Goal: Transaction & Acquisition: Purchase product/service

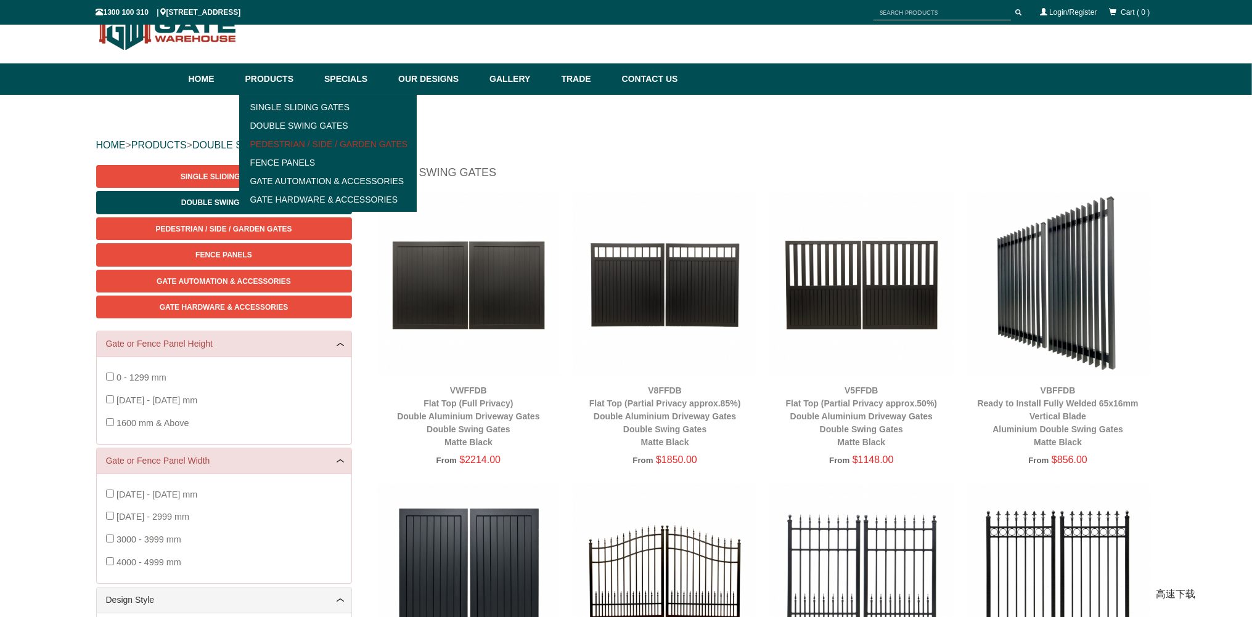
click at [299, 139] on link "Pedestrian / Side / Garden Gates" at bounding box center [328, 144] width 171 height 18
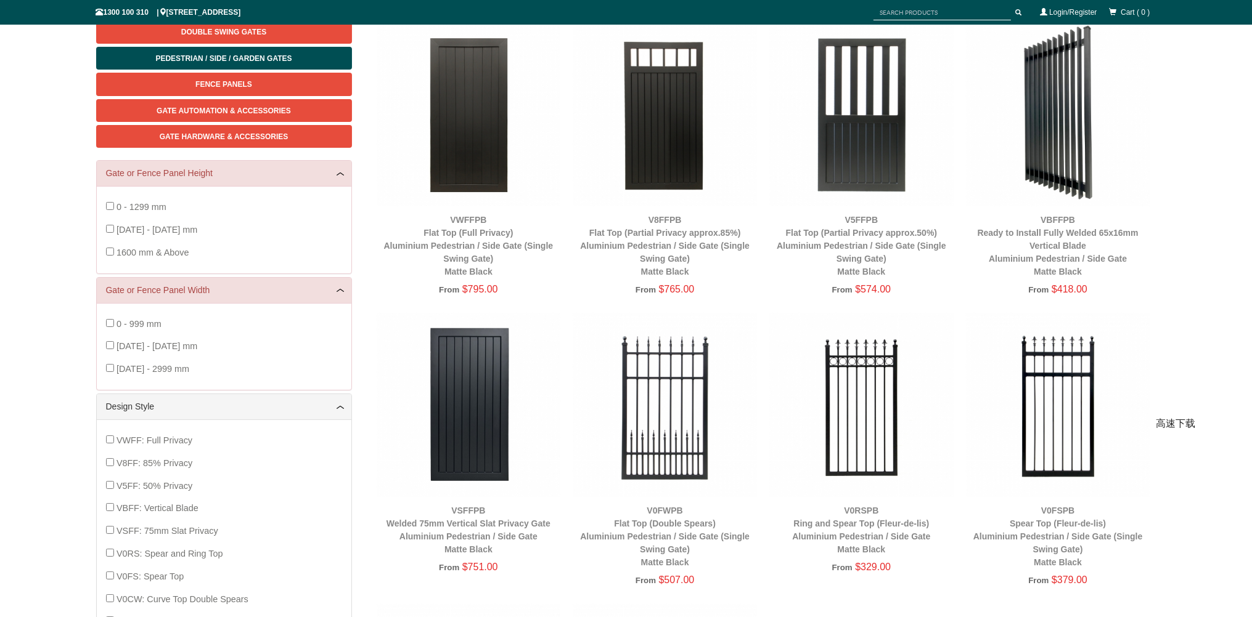
scroll to position [215, 0]
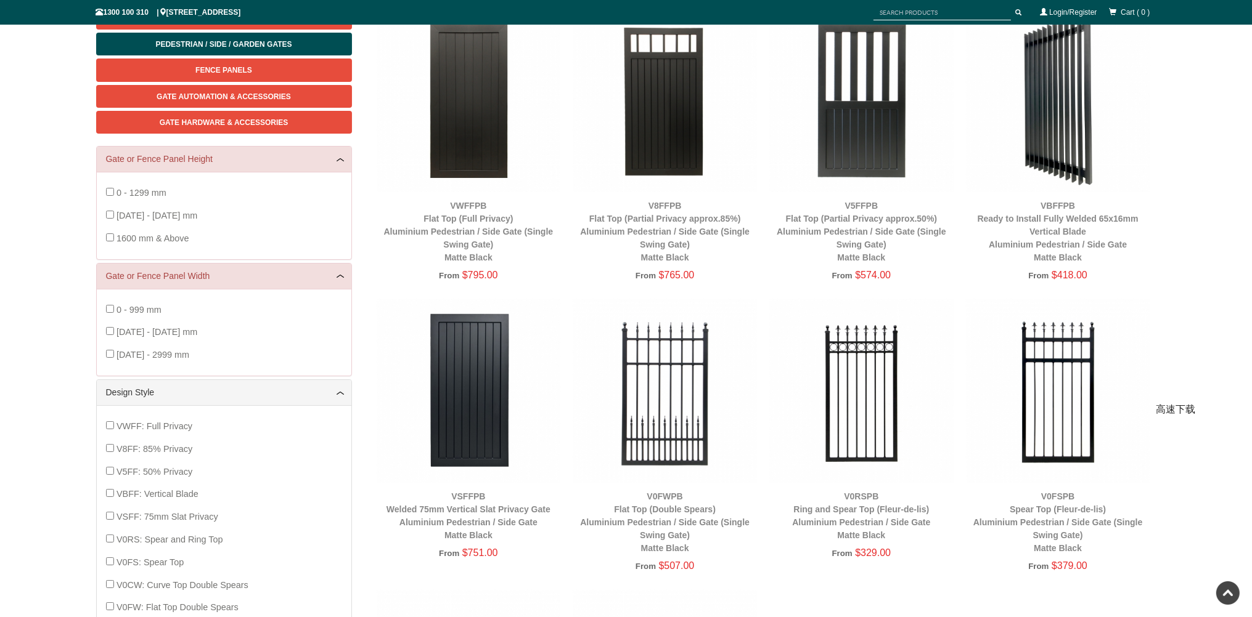
click at [481, 144] on img at bounding box center [469, 100] width 184 height 184
click at [491, 372] on img at bounding box center [469, 391] width 184 height 184
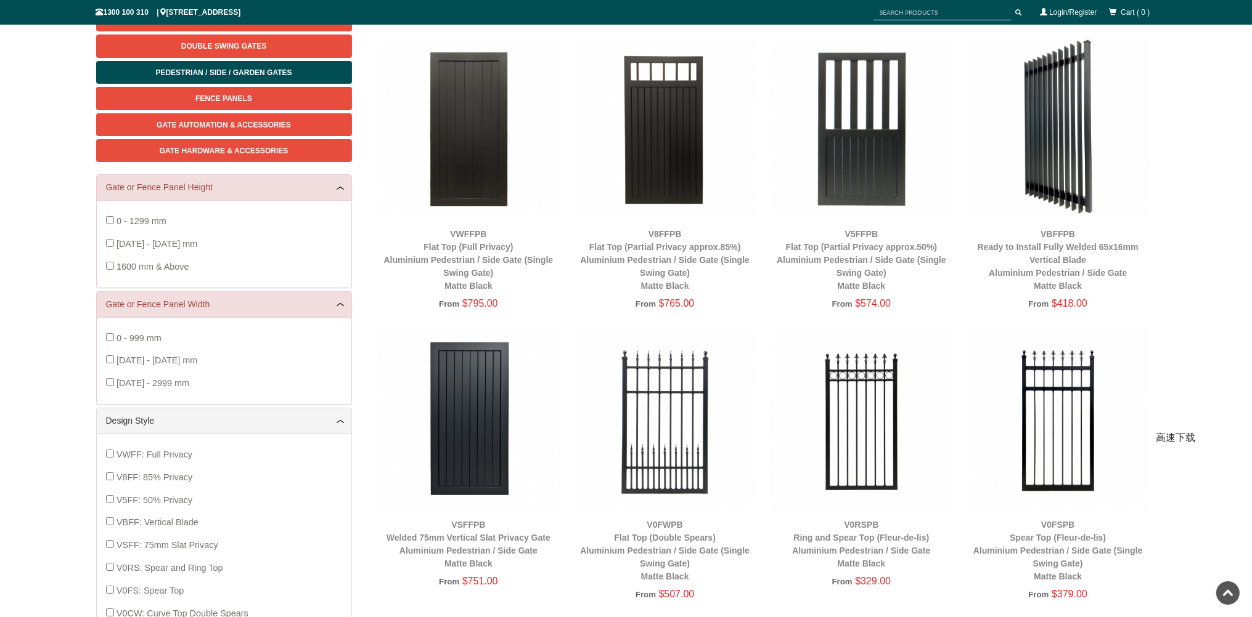
scroll to position [1, 0]
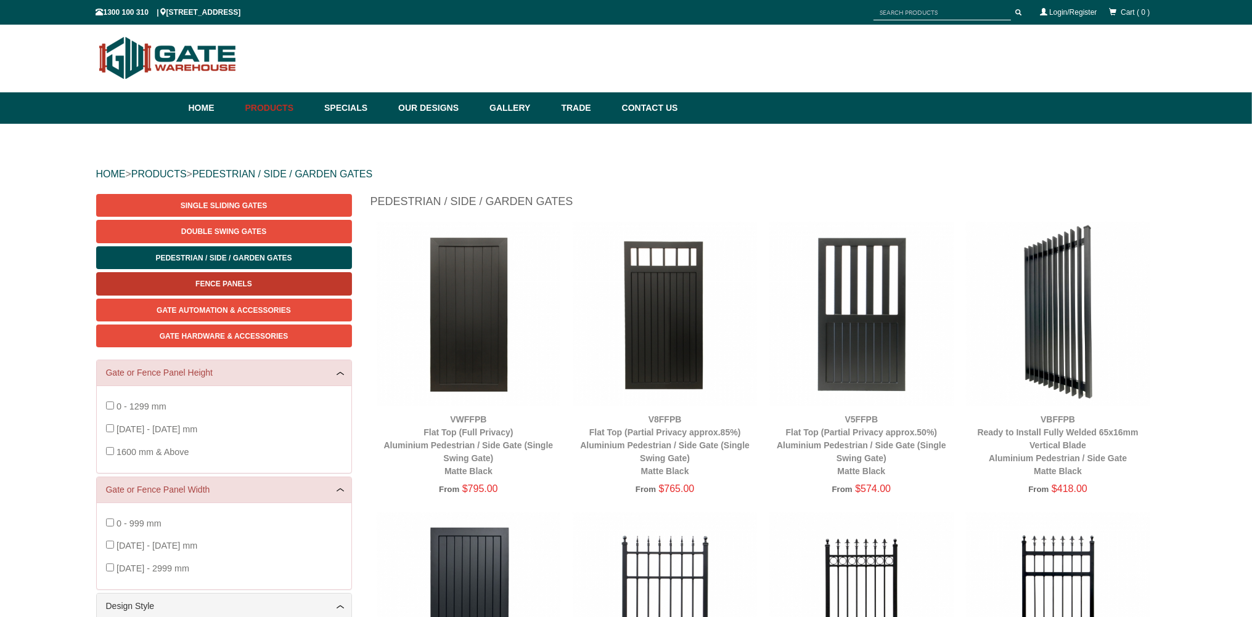
click at [245, 284] on span "Fence Panels" at bounding box center [223, 284] width 57 height 9
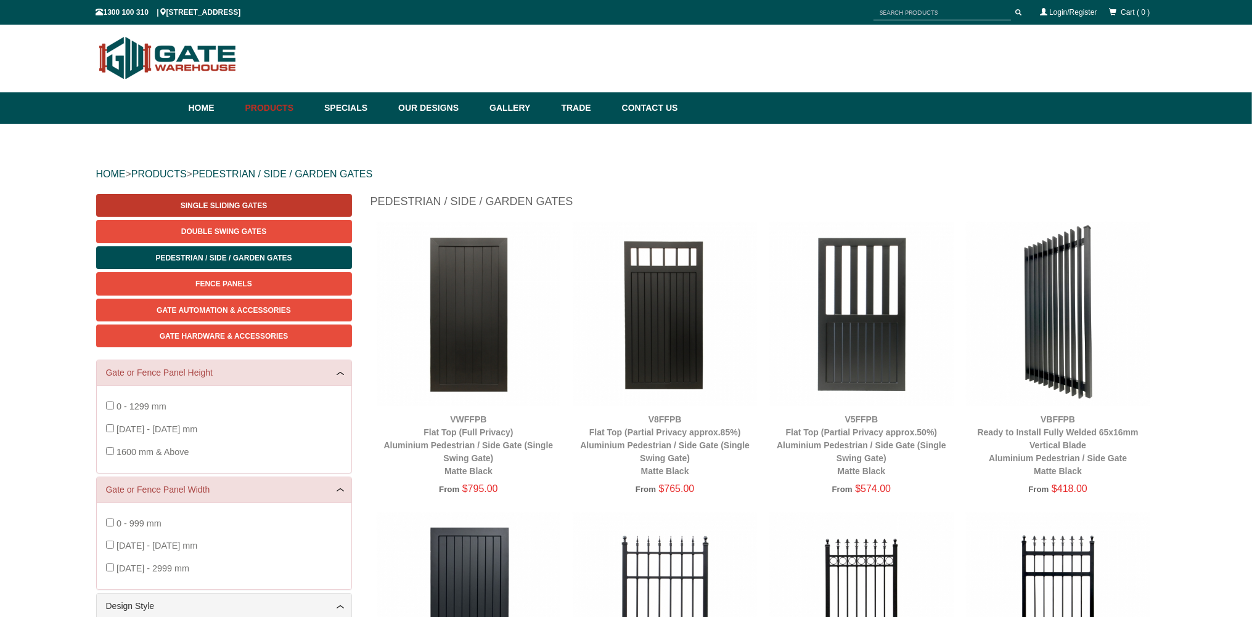
click at [245, 206] on span "Single Sliding Gates" at bounding box center [224, 206] width 86 height 9
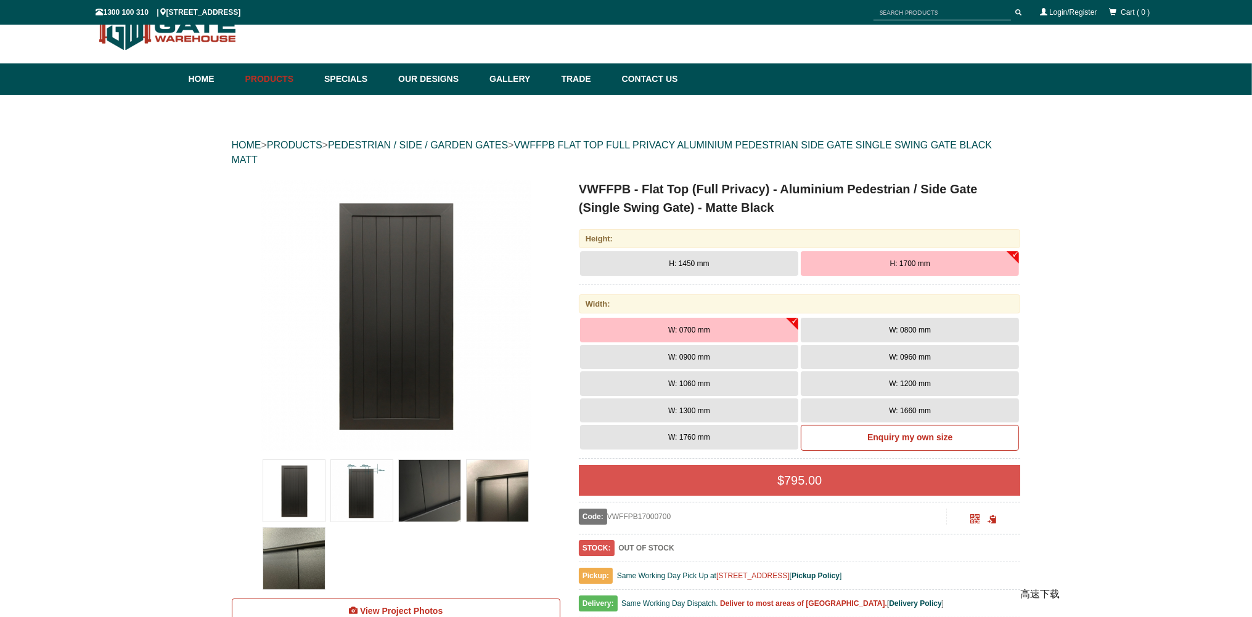
scroll to position [30, 0]
click at [909, 330] on span "W: 0800 mm" at bounding box center [910, 330] width 42 height 9
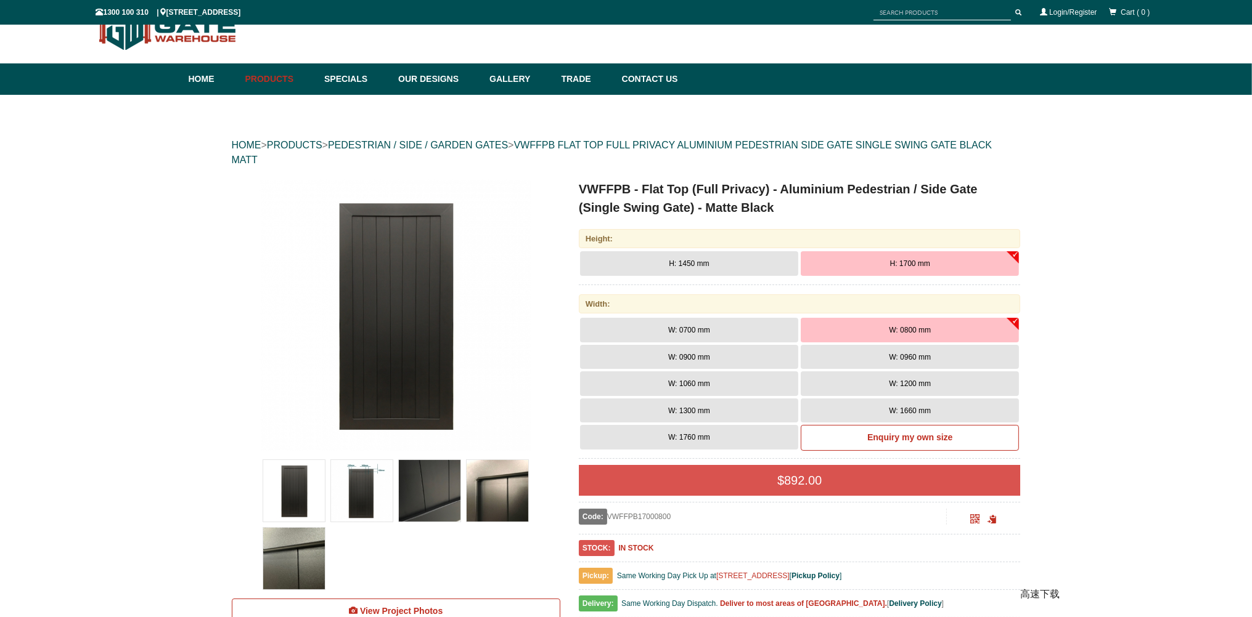
scroll to position [0, 0]
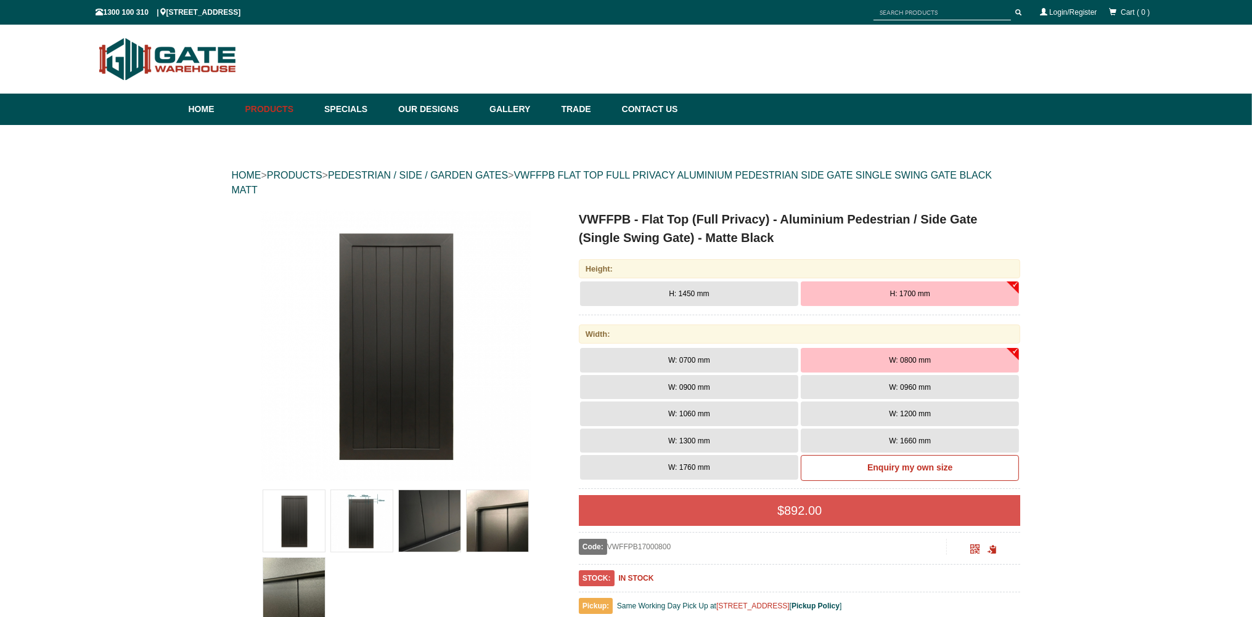
click at [291, 518] on img at bounding box center [294, 522] width 62 height 62
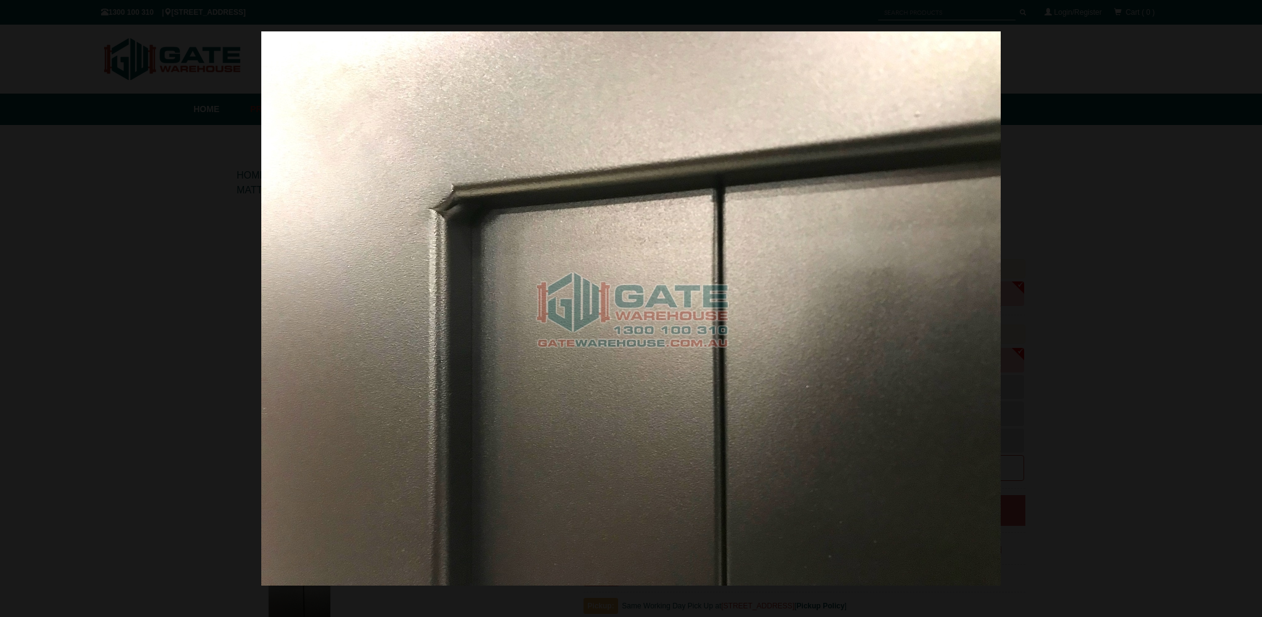
click at [566, 368] on img at bounding box center [631, 308] width 740 height 555
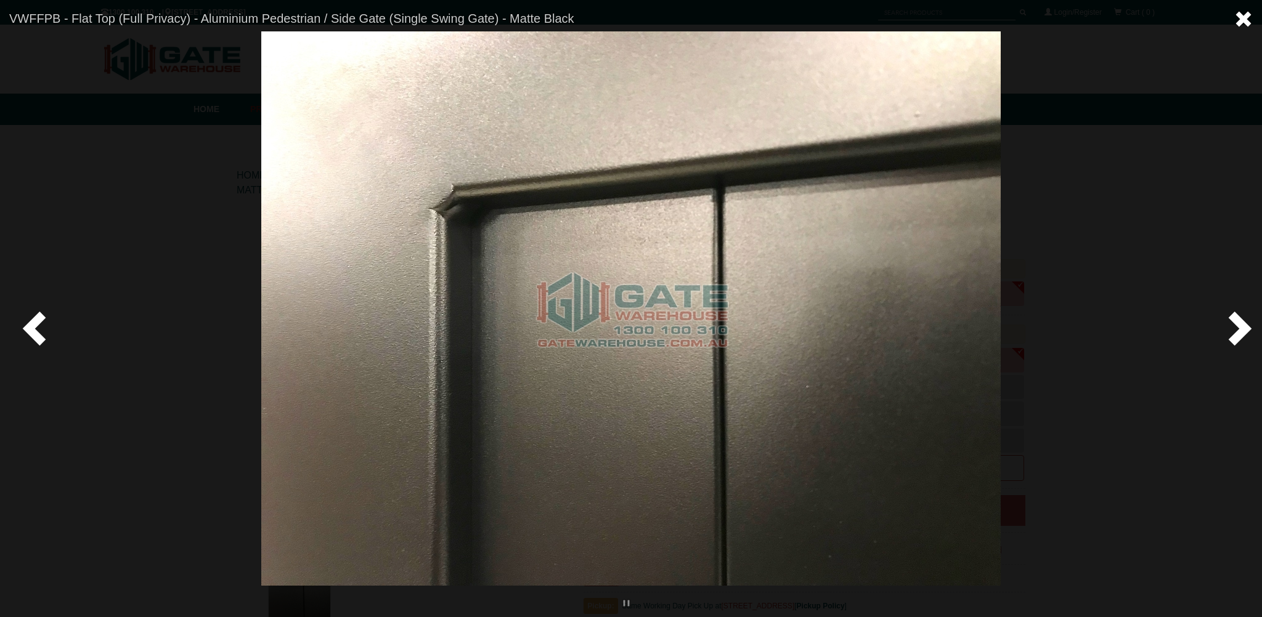
click at [1242, 18] on span at bounding box center [1243, 19] width 18 height 18
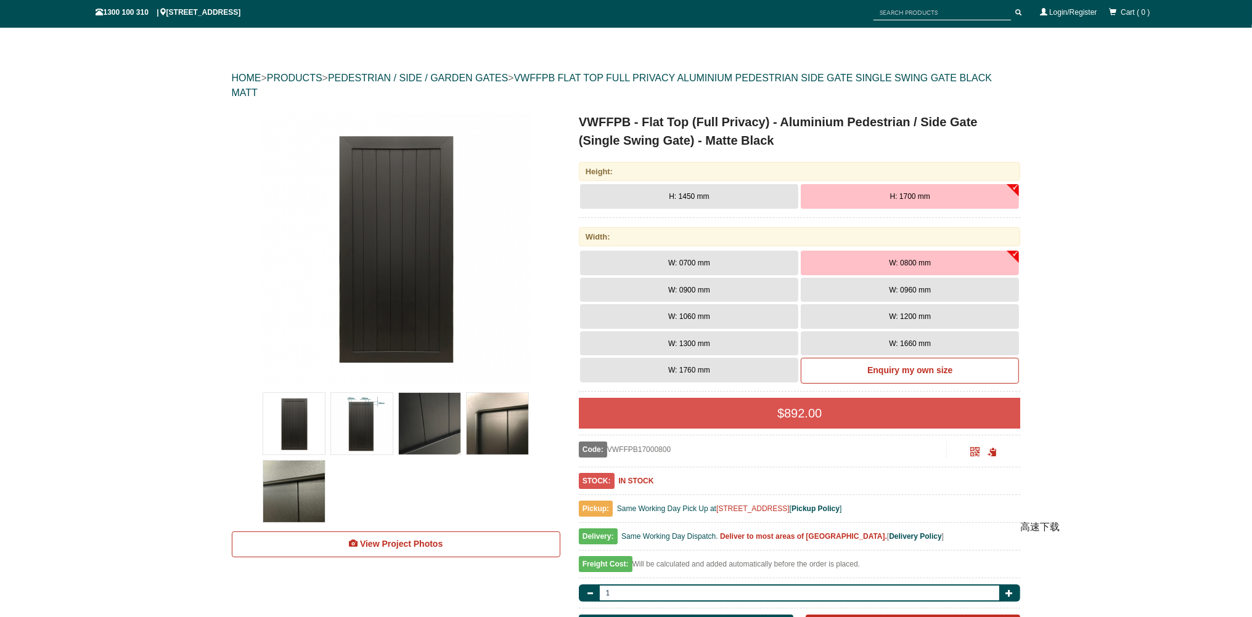
scroll to position [123, 0]
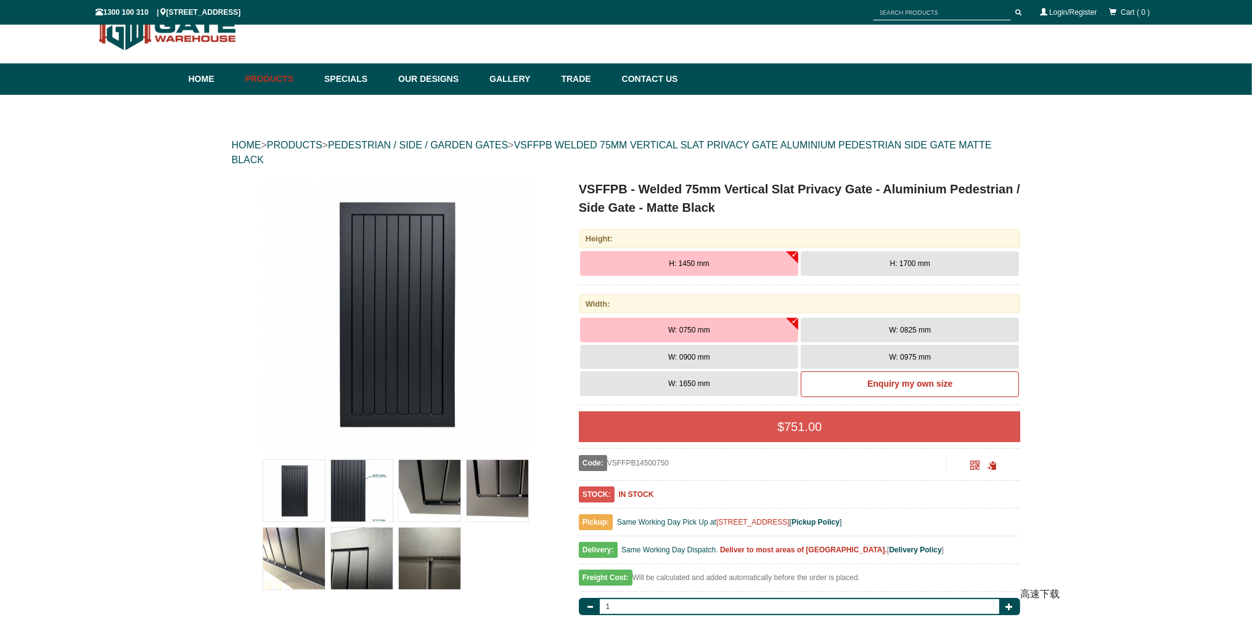
click at [863, 336] on button "W: 0825 mm" at bounding box center [910, 330] width 218 height 25
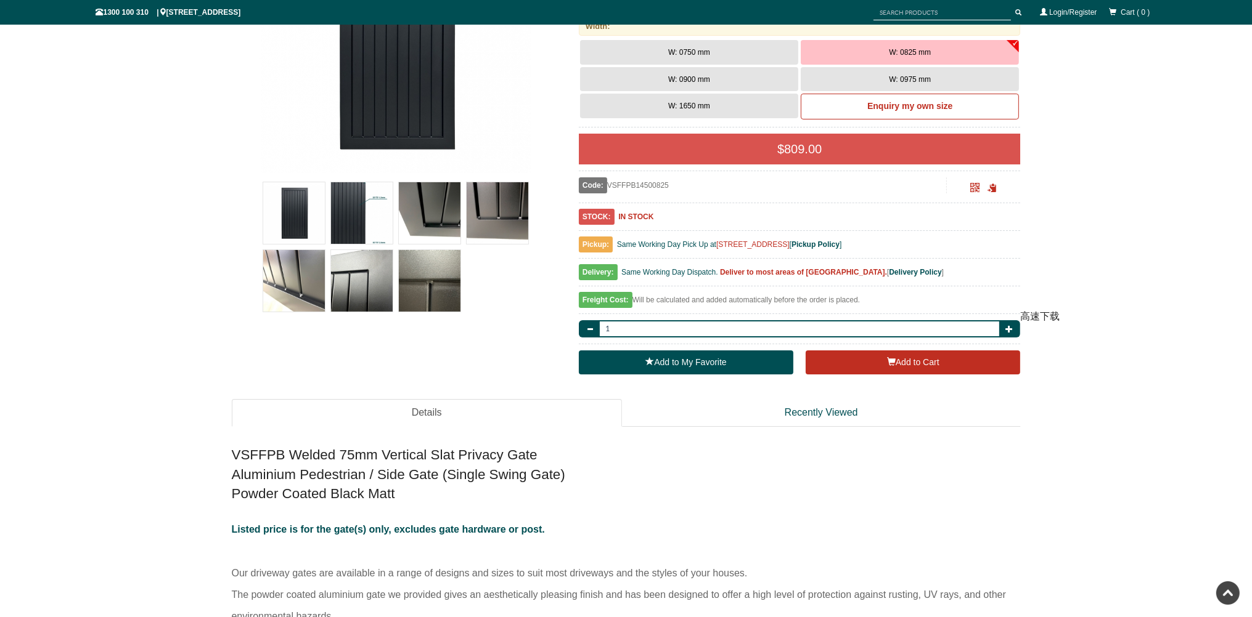
scroll to position [185, 0]
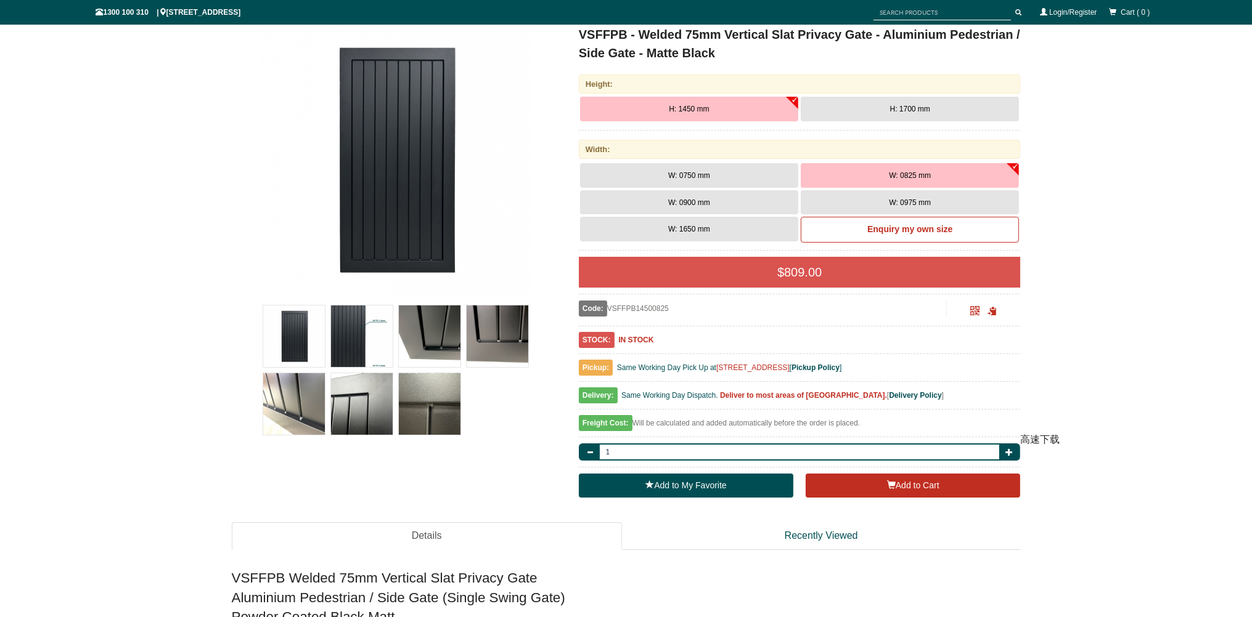
click at [730, 179] on button "W: 0750 mm" at bounding box center [689, 175] width 218 height 25
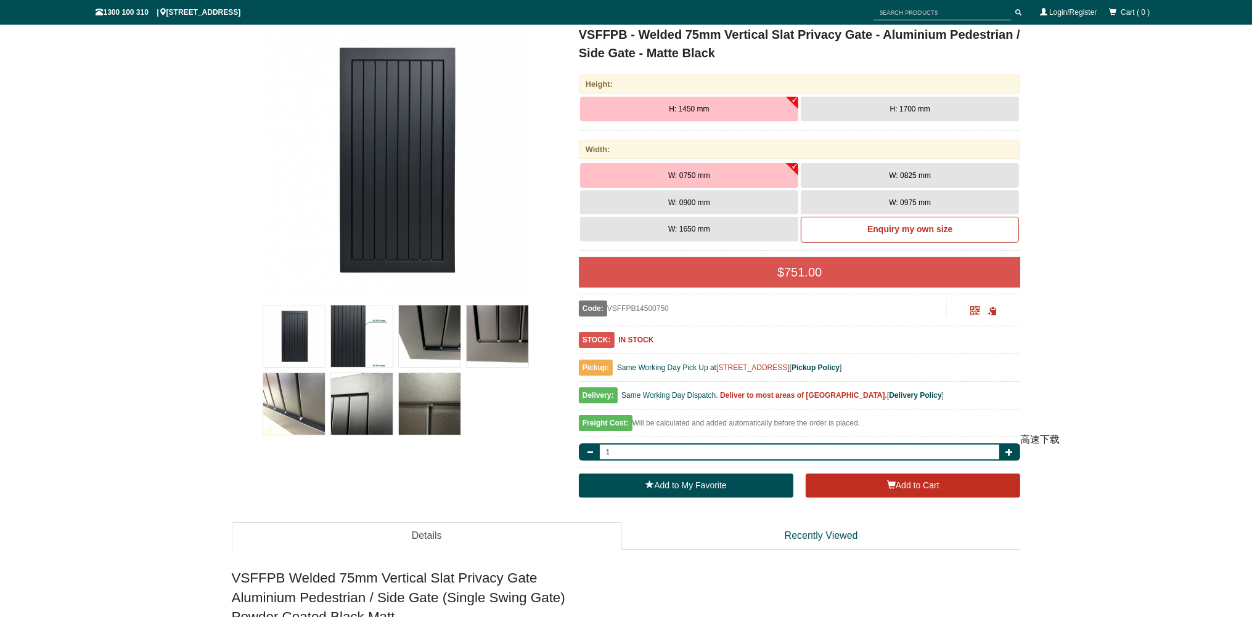
click at [937, 168] on button "W: 0825 mm" at bounding box center [910, 175] width 218 height 25
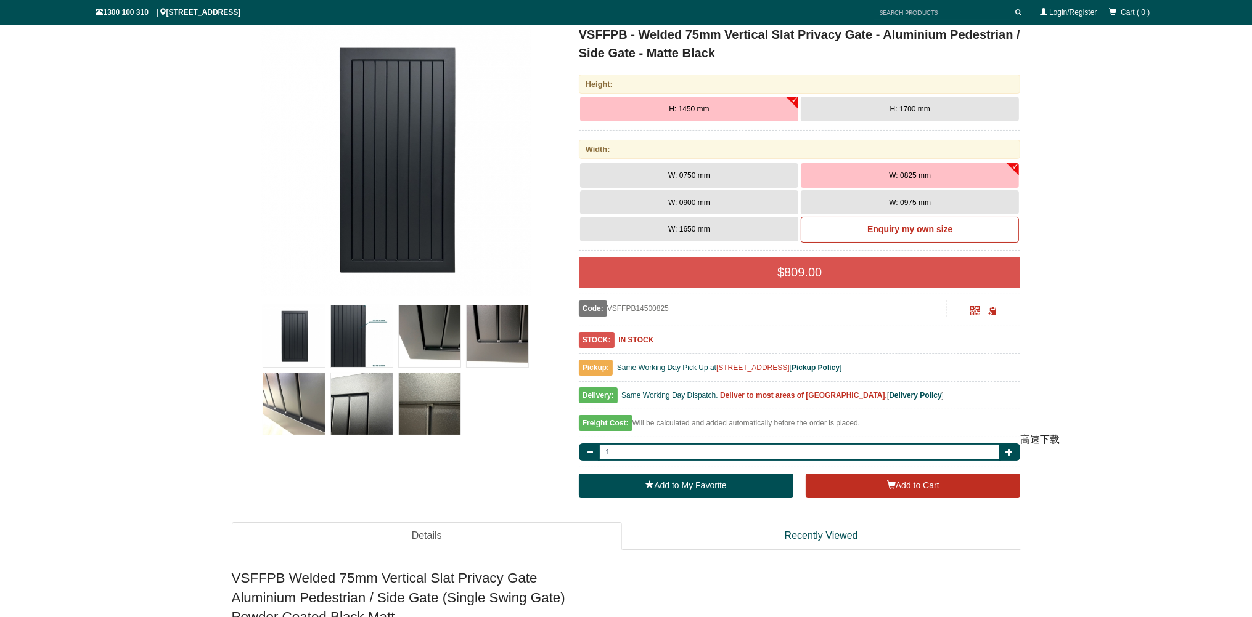
scroll to position [0, 0]
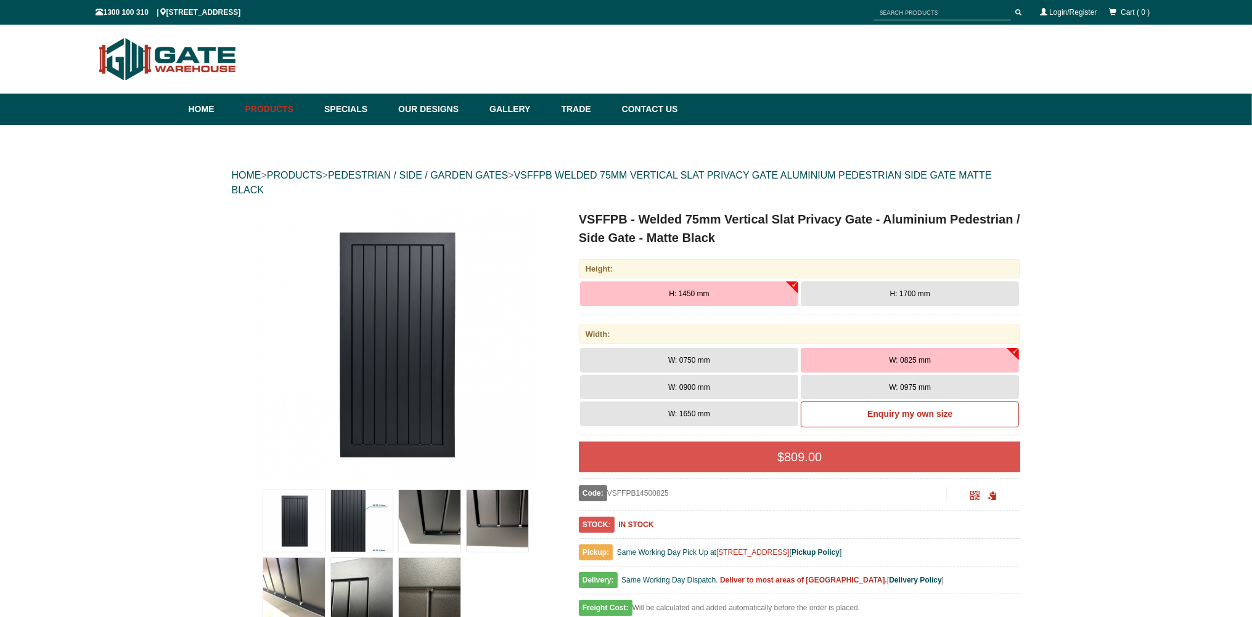
click at [497, 531] on img at bounding box center [498, 522] width 62 height 62
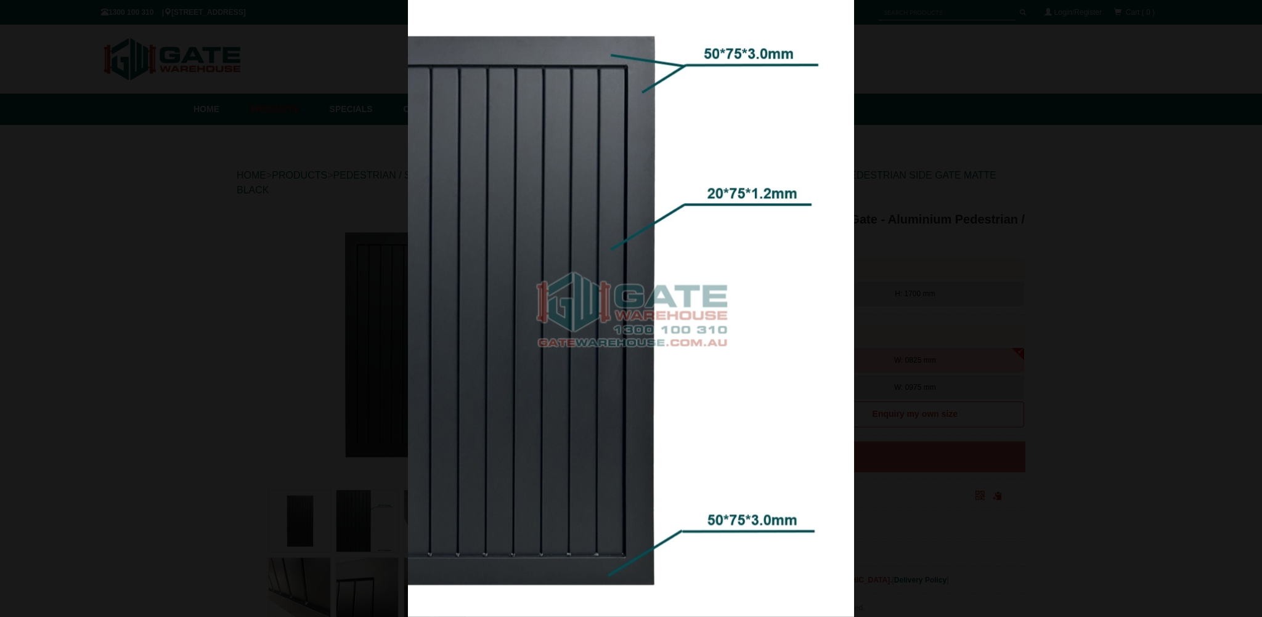
click at [1125, 33] on div at bounding box center [631, 308] width 1262 height 617
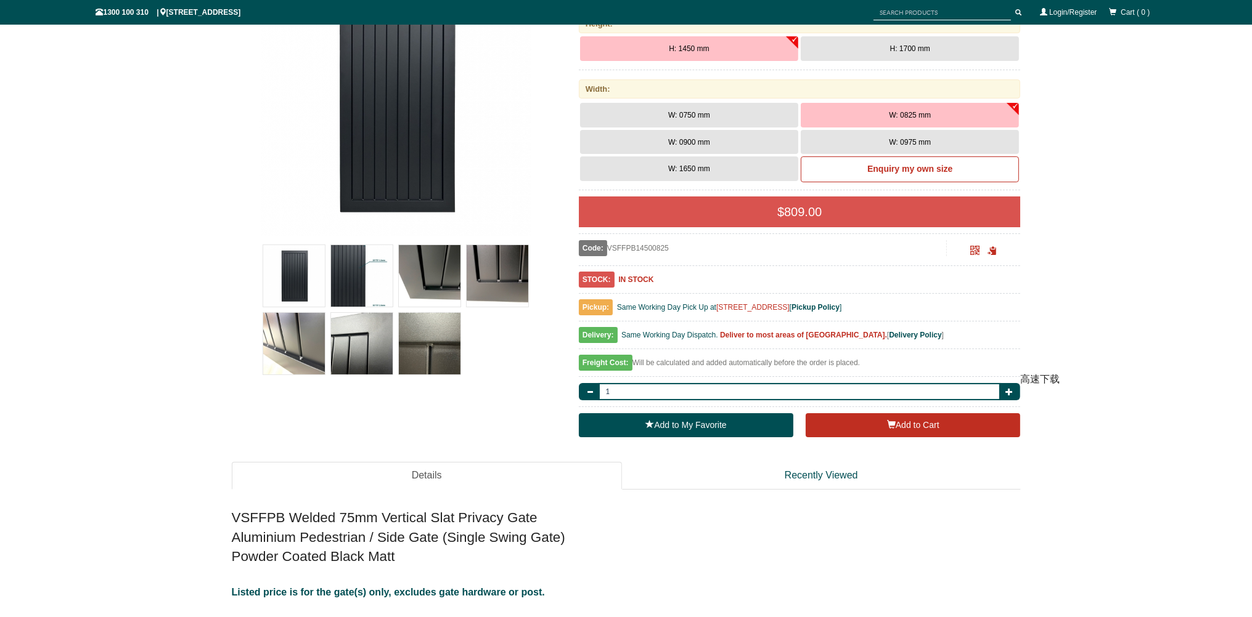
scroll to position [247, 0]
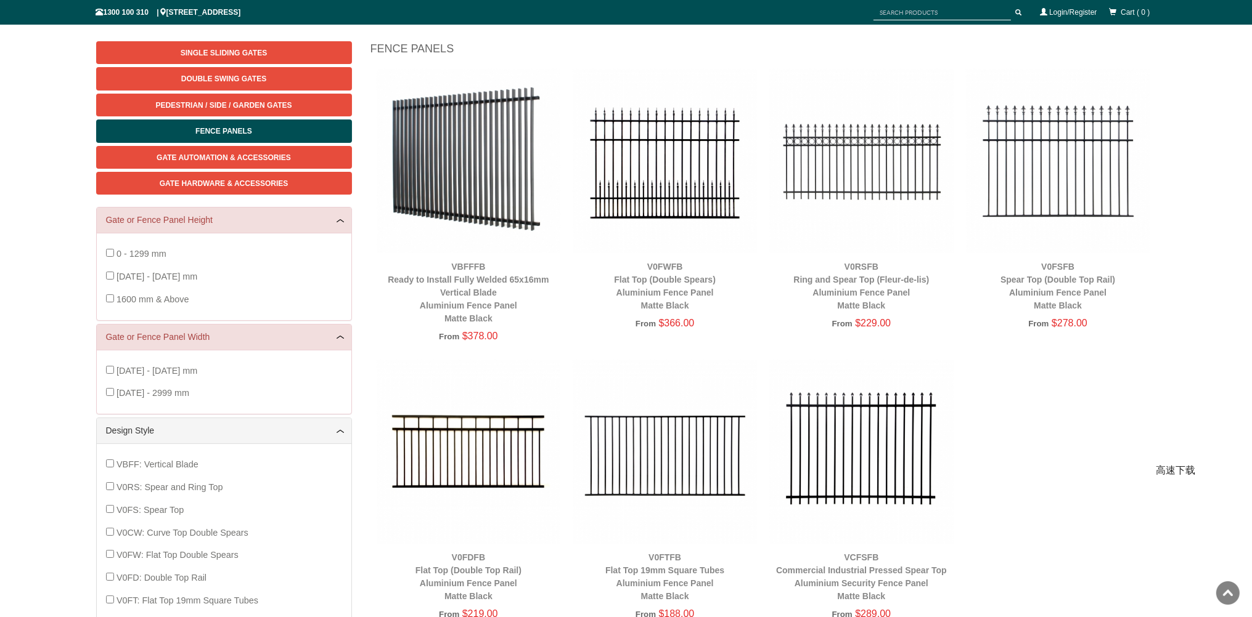
scroll to position [153, 0]
click at [495, 195] on img at bounding box center [469, 162] width 184 height 184
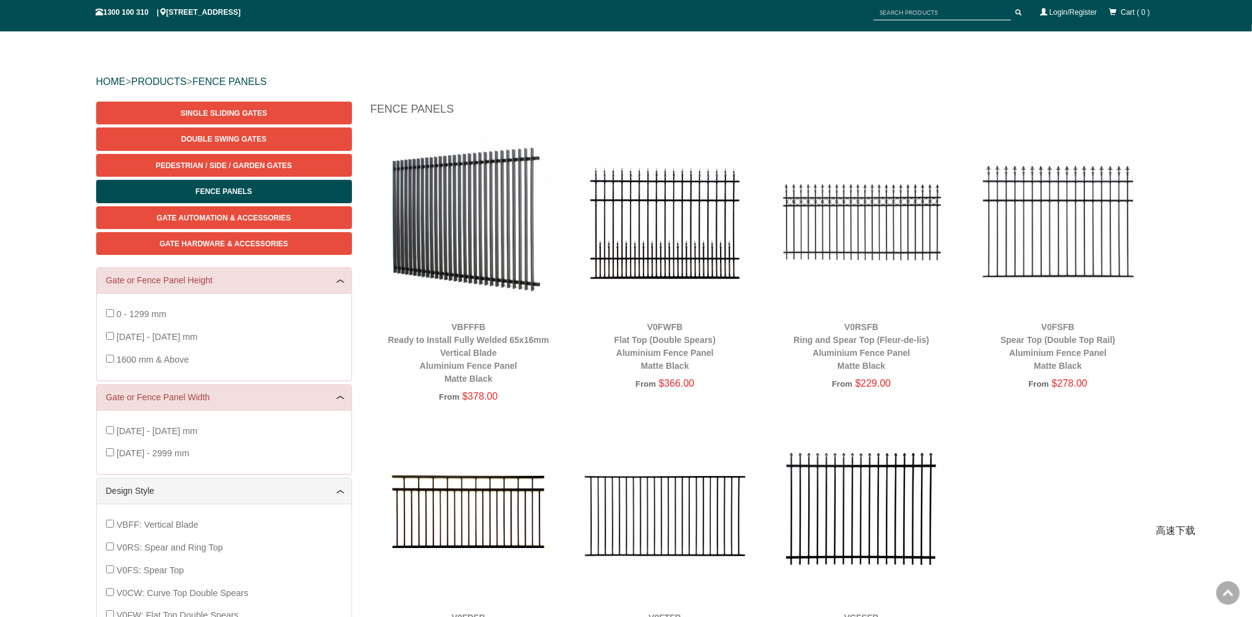
scroll to position [92, 0]
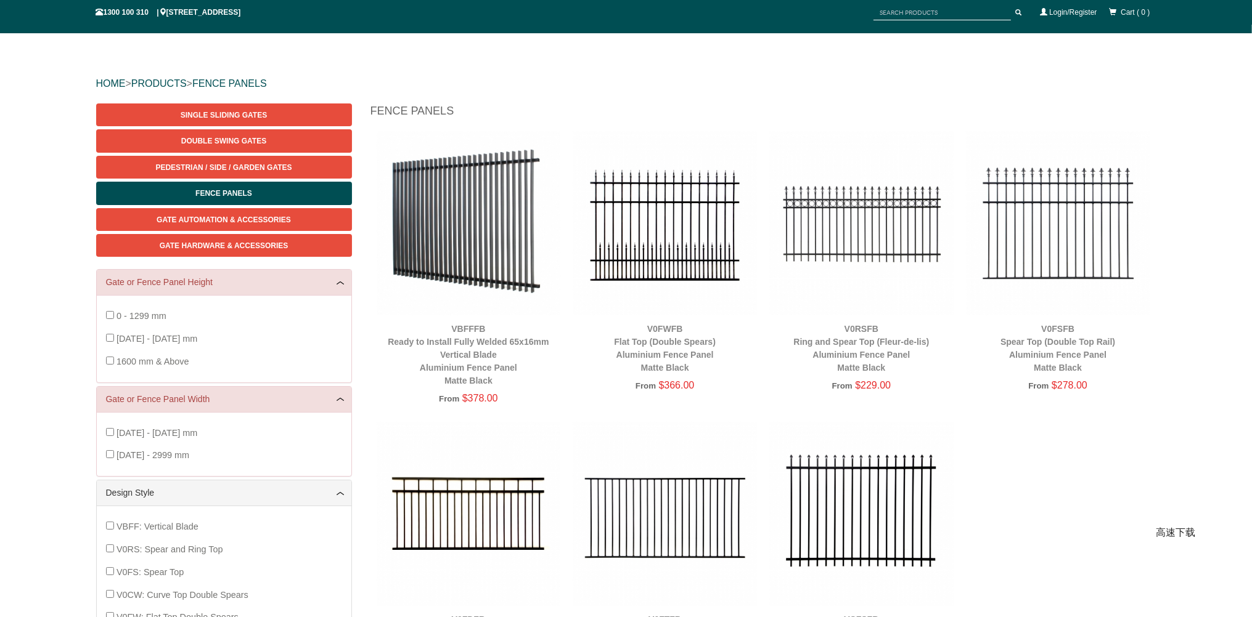
click at [461, 221] on img at bounding box center [469, 223] width 184 height 184
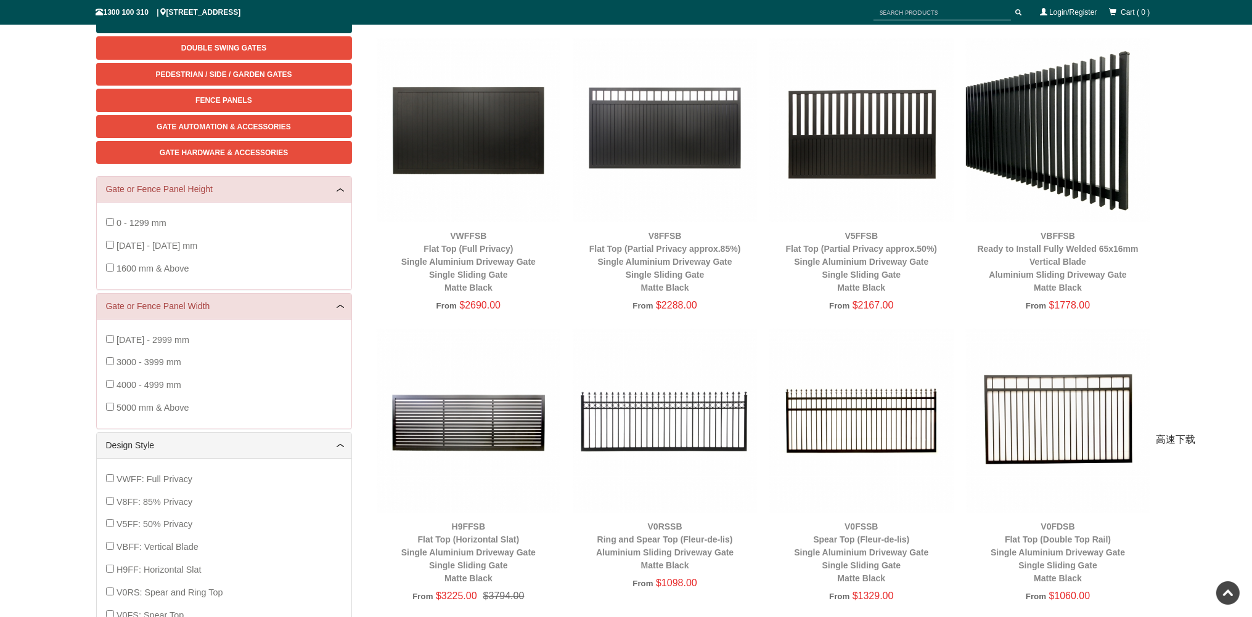
scroll to position [185, 0]
click at [895, 128] on img at bounding box center [861, 130] width 184 height 184
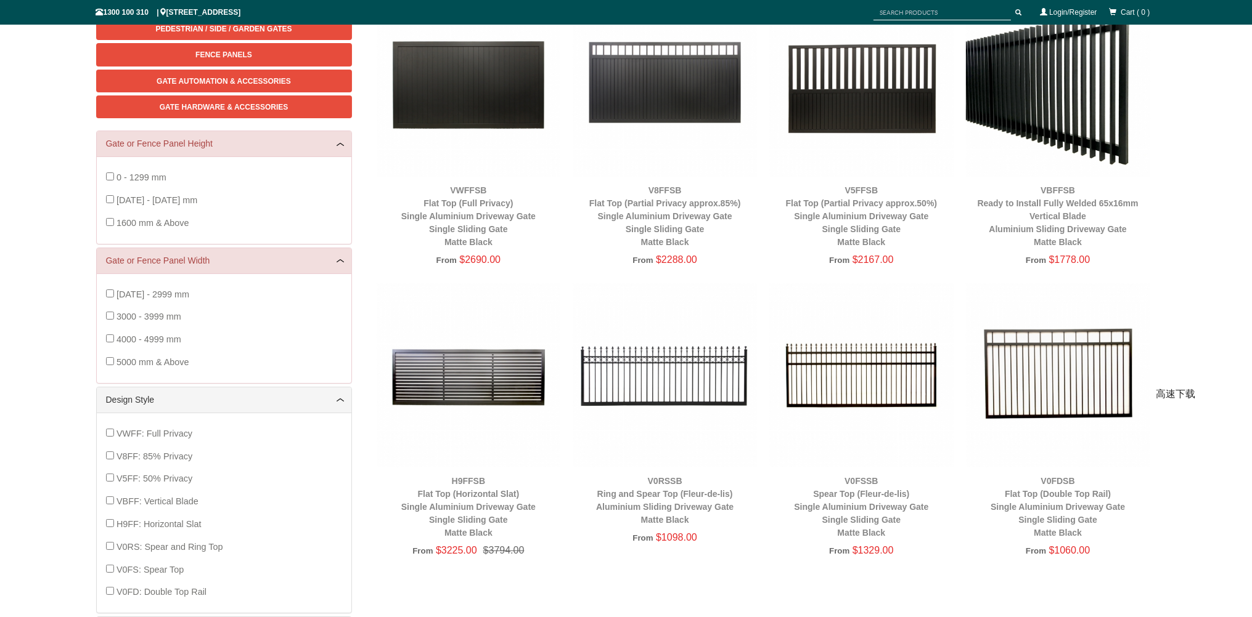
scroll to position [247, 0]
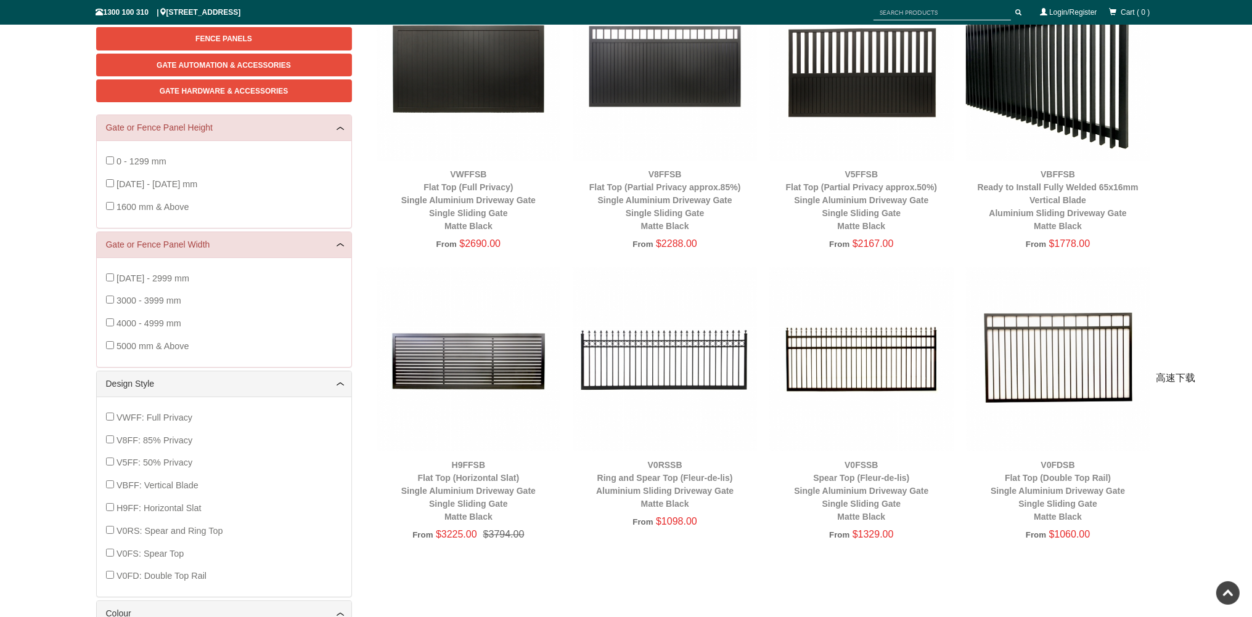
click at [1070, 75] on img at bounding box center [1058, 69] width 184 height 184
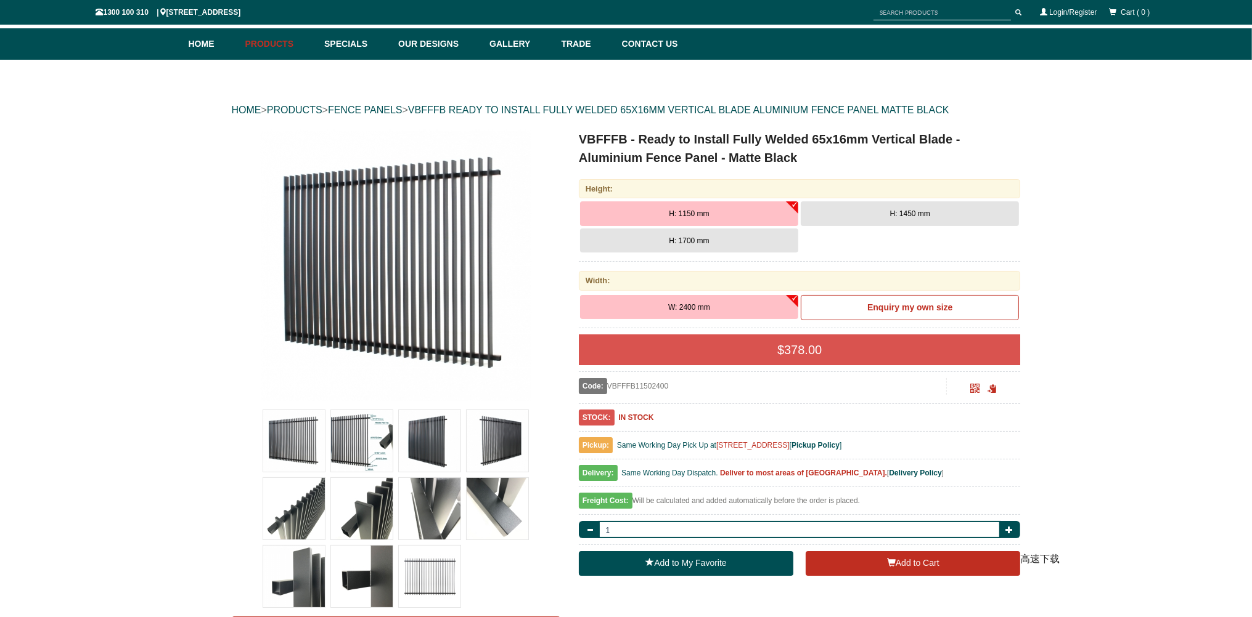
scroll to position [92, 0]
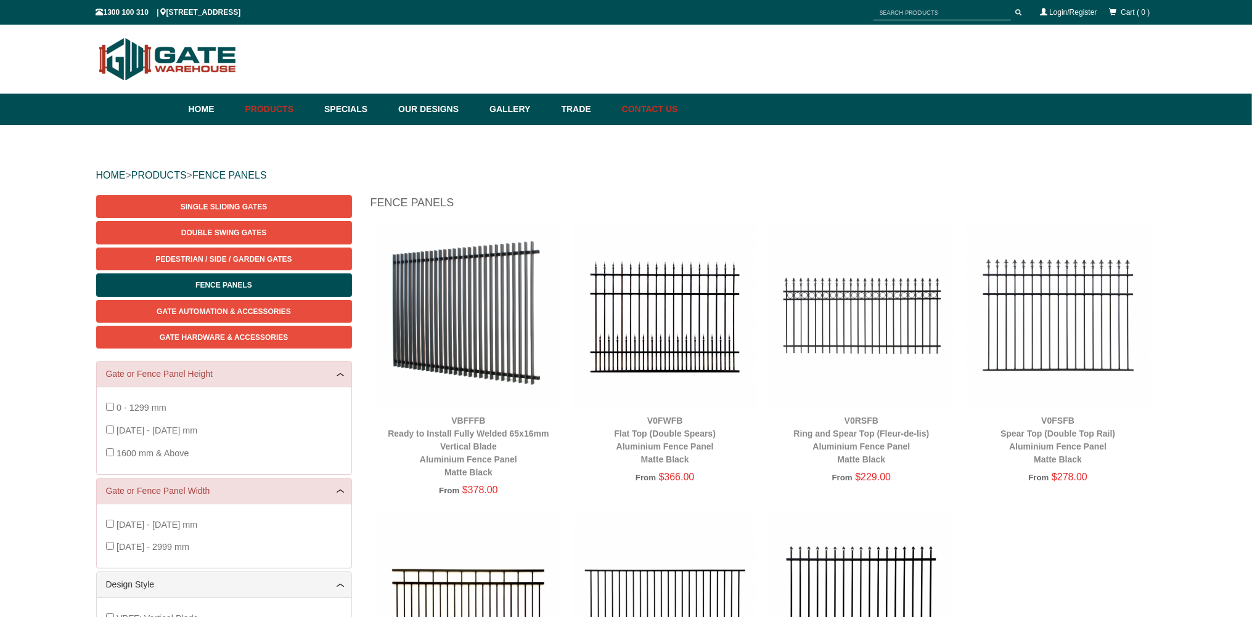
click at [678, 108] on link "Contact Us" at bounding box center [647, 109] width 62 height 31
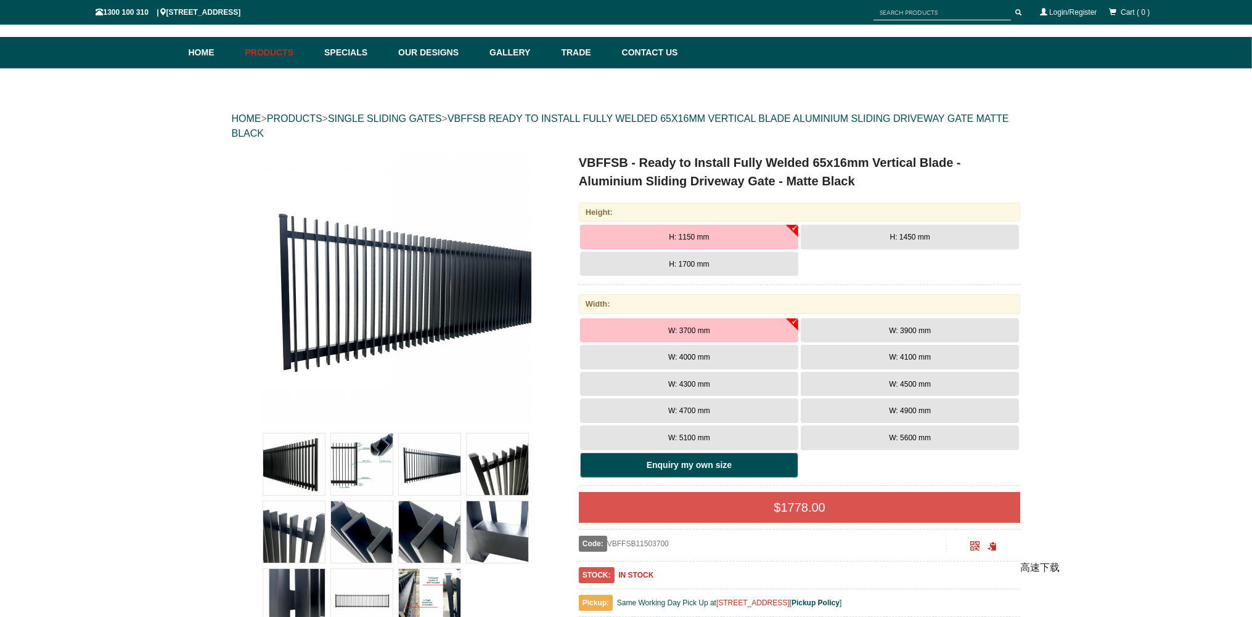
scroll to position [30, 0]
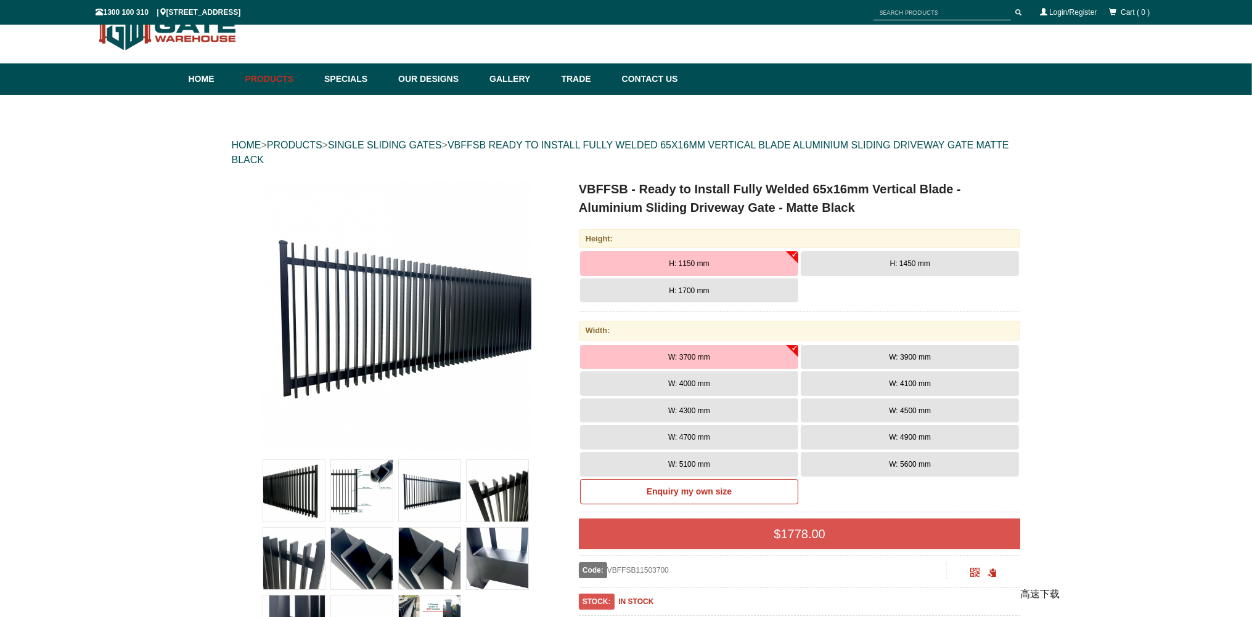
click at [892, 265] on span "H: 1450 mm" at bounding box center [910, 263] width 40 height 9
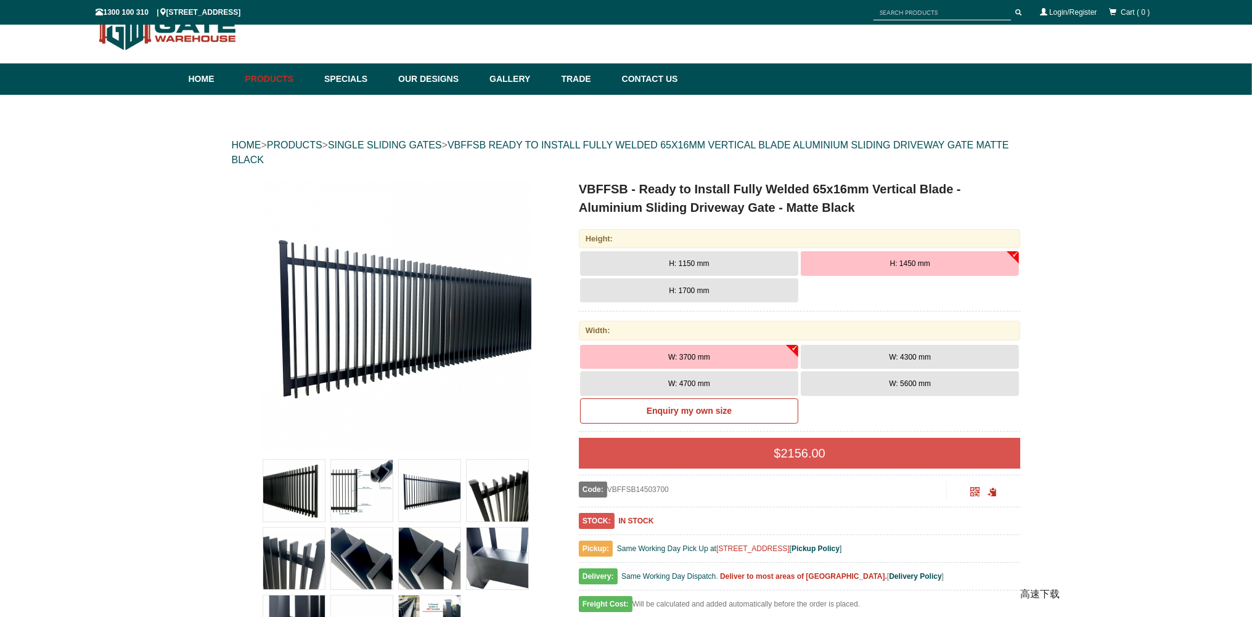
click at [869, 356] on button "W: 4300 mm" at bounding box center [910, 357] width 218 height 25
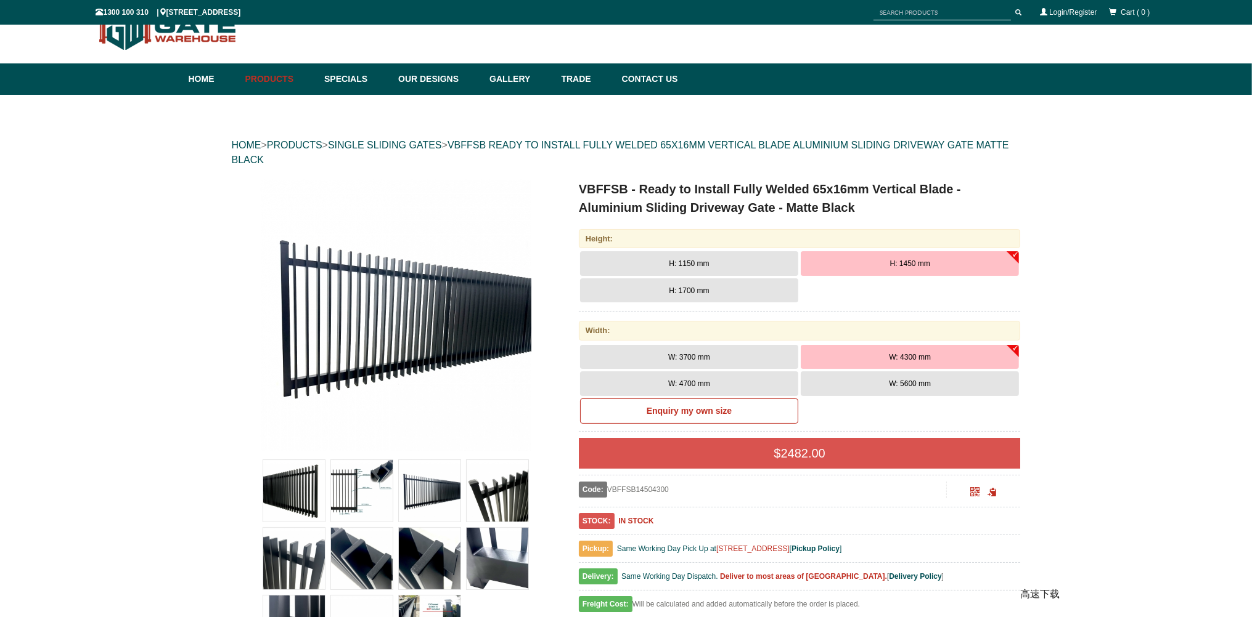
click at [711, 393] on button "W: 4700 mm" at bounding box center [689, 384] width 218 height 25
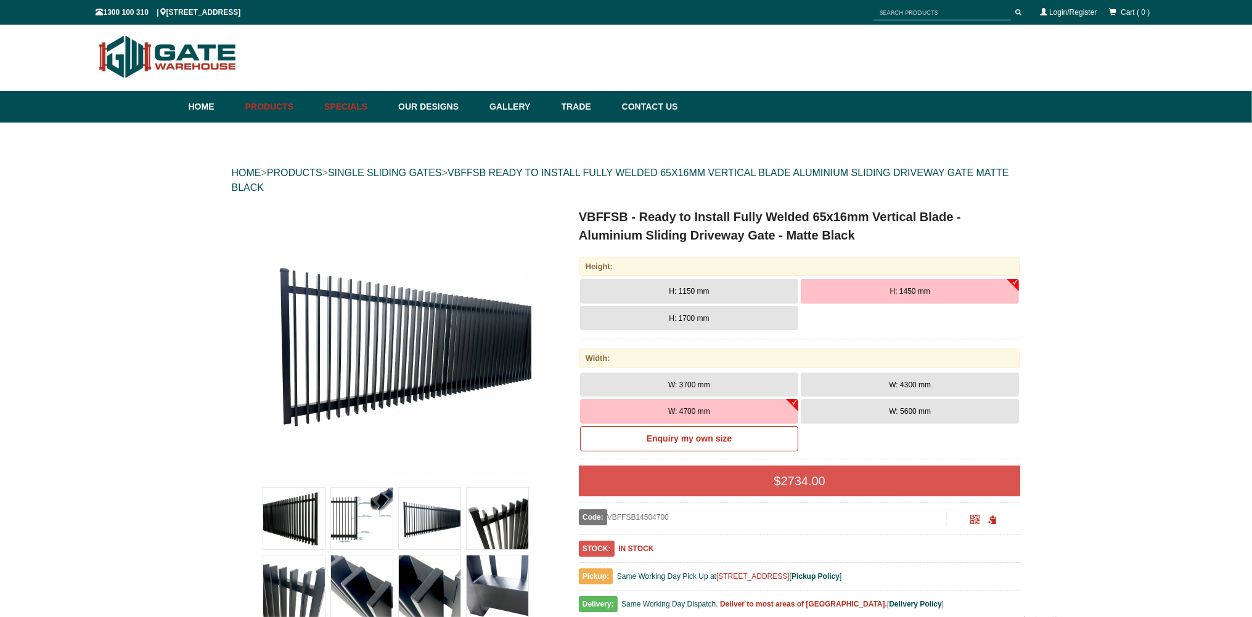
scroll to position [0, 0]
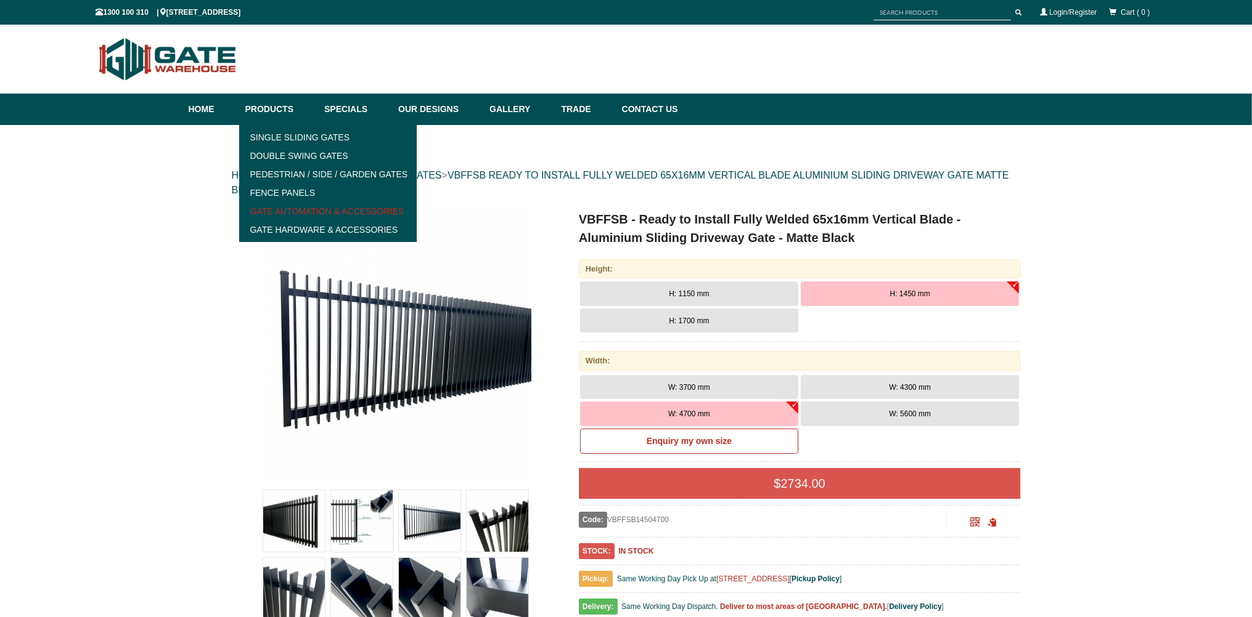
click at [300, 213] on link "Gate Automation & Accessories" at bounding box center [328, 211] width 171 height 18
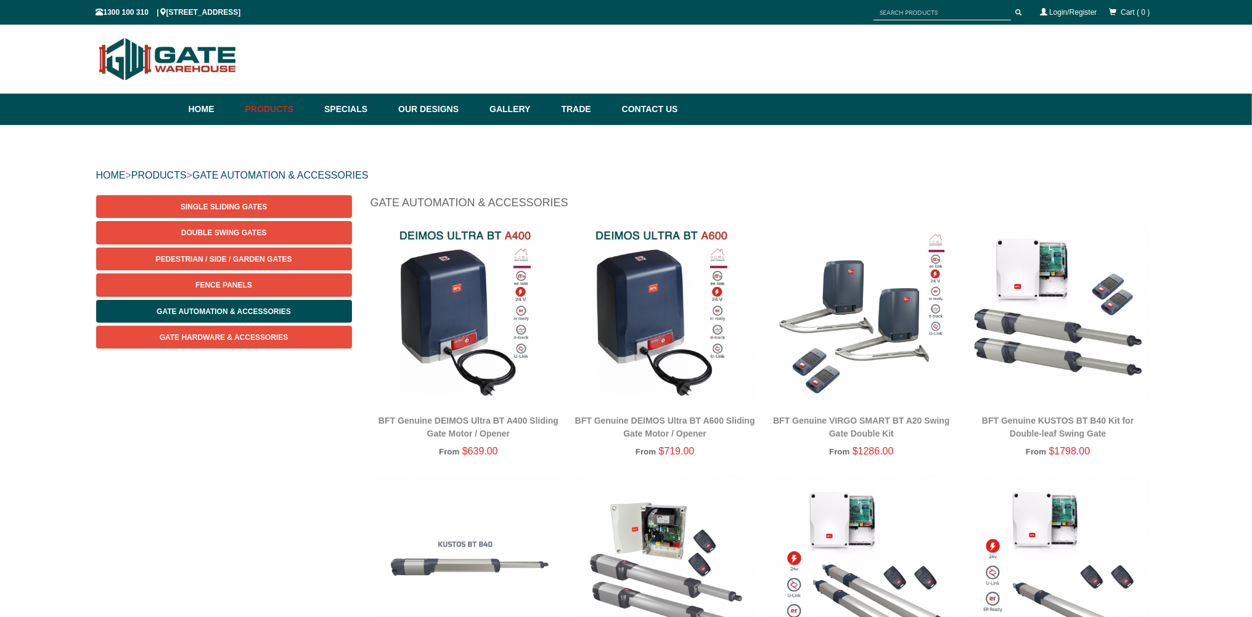
click at [660, 300] on img at bounding box center [665, 315] width 184 height 184
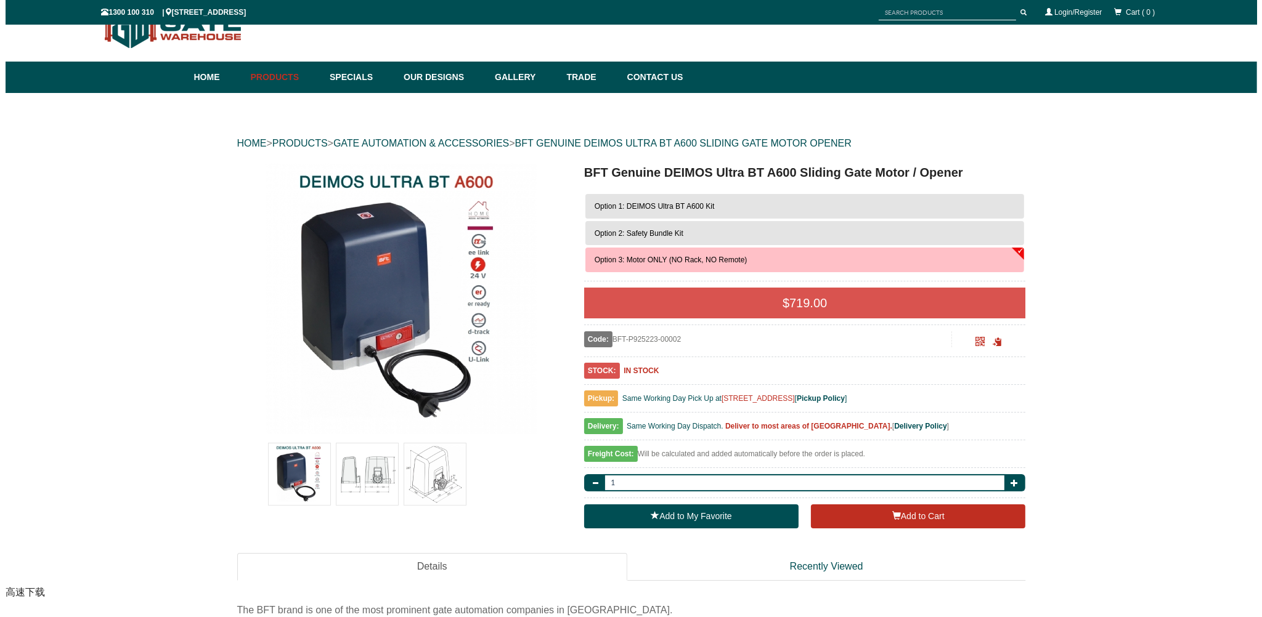
scroll to position [30, 0]
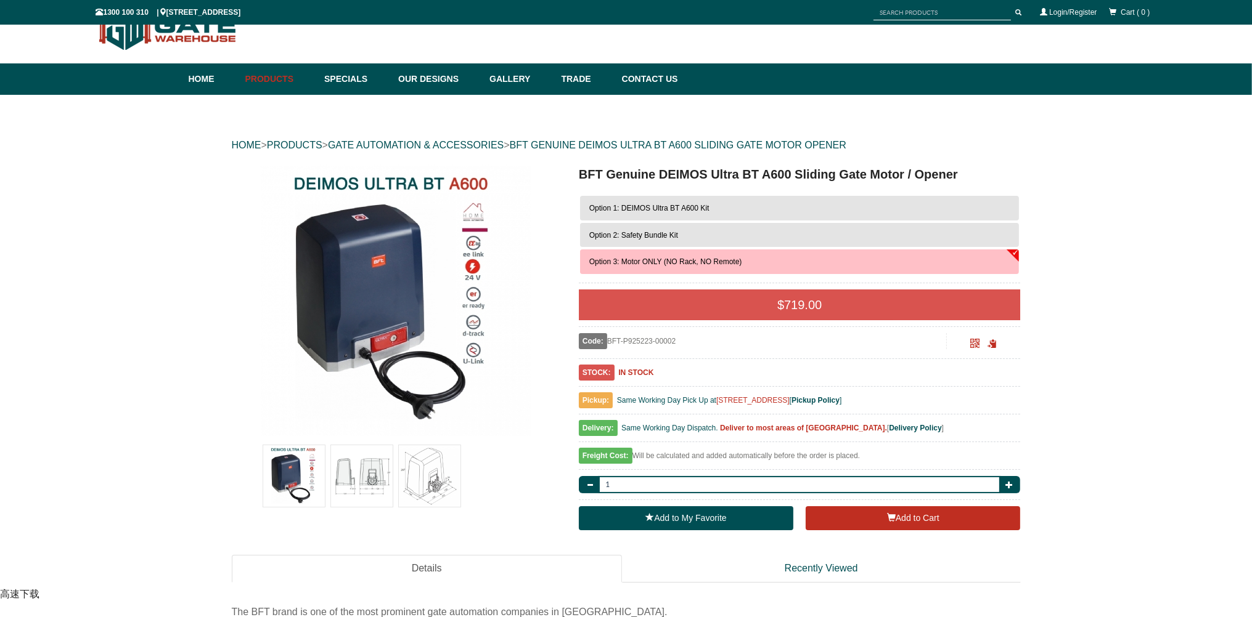
click at [431, 483] on img at bounding box center [430, 477] width 62 height 62
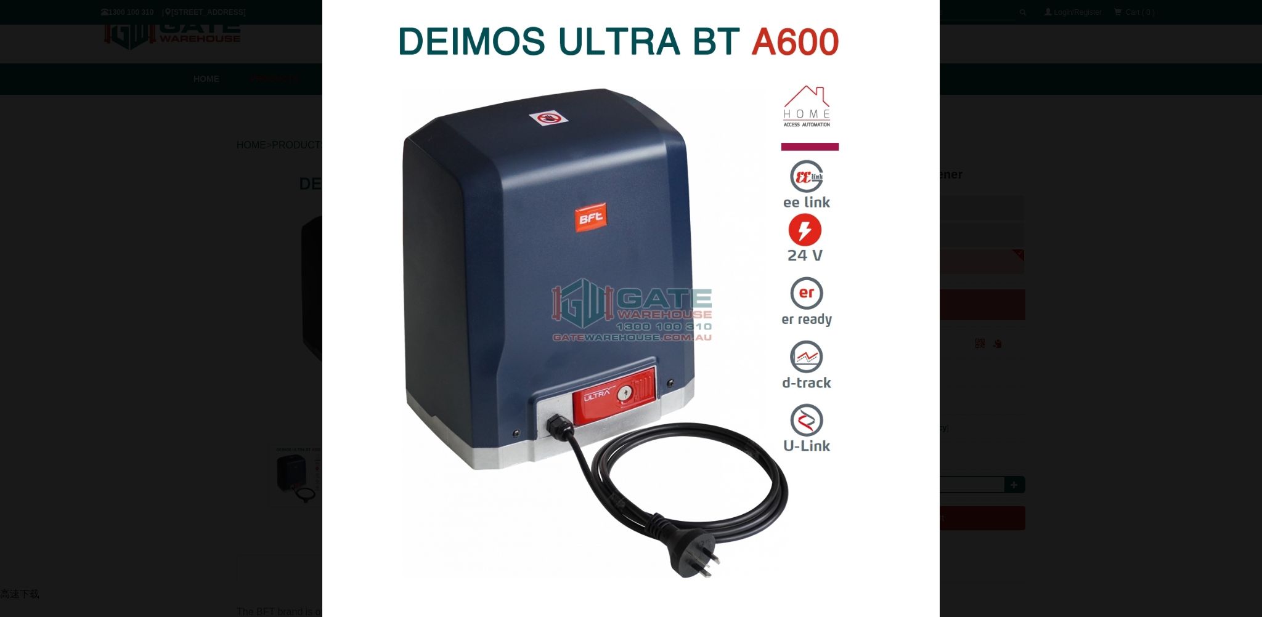
click at [380, 218] on img at bounding box center [630, 308] width 617 height 617
click at [42, 324] on span at bounding box center [36, 327] width 37 height 37
